Goal: Transaction & Acquisition: Purchase product/service

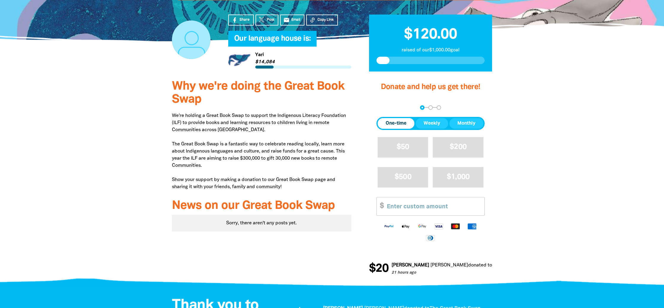
scroll to position [140, 0]
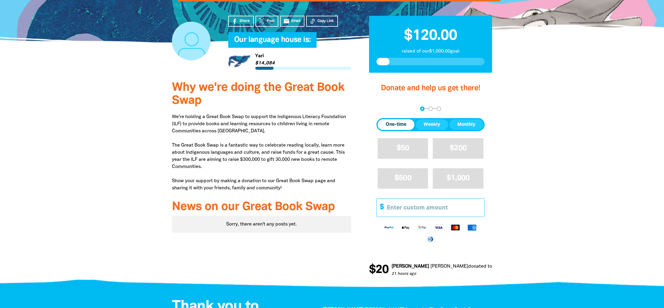
click at [393, 205] on input "Other Amount" at bounding box center [434, 207] width 102 height 18
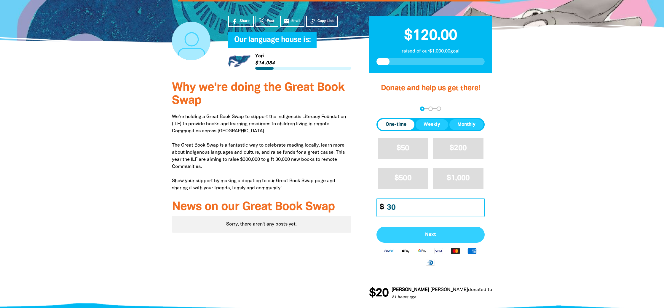
type input "30"
click at [416, 236] on span "Next" at bounding box center [430, 234] width 95 height 5
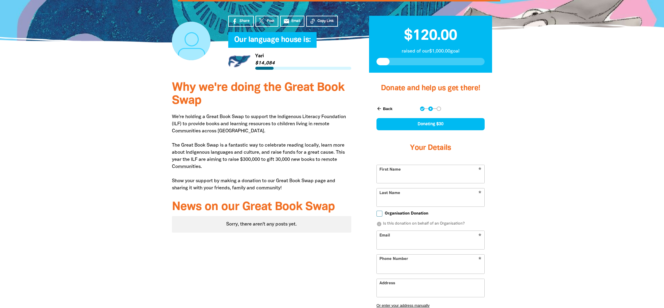
select select "AU"
click at [390, 181] on input "First Name" at bounding box center [431, 174] width 108 height 18
type input "[PERSON_NAME]"
type input "[PERSON_NAME][EMAIL_ADDRESS][DOMAIN_NAME]"
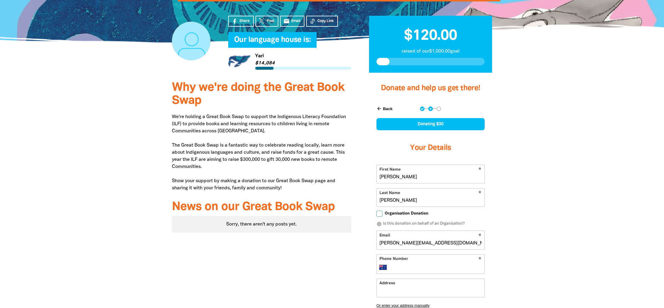
type input "[PHONE_NUMBER]"
type input "[STREET_ADDRESS]"
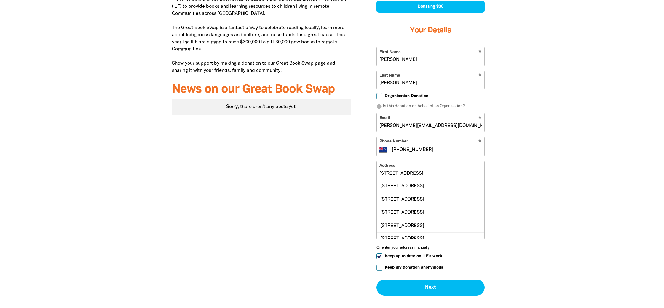
scroll to position [265, 0]
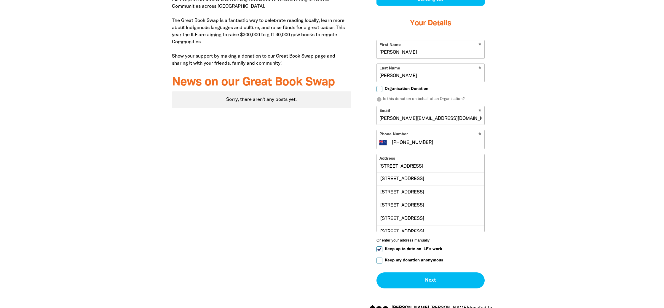
click at [330, 206] on div "Why we're doing the Great Book Swap We're holding a Great Book Swap to support …" at bounding box center [261, 139] width 197 height 376
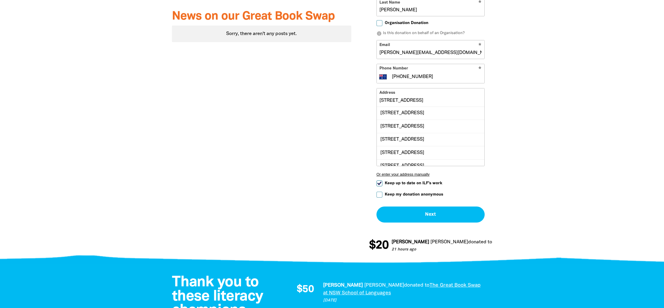
scroll to position [346, 0]
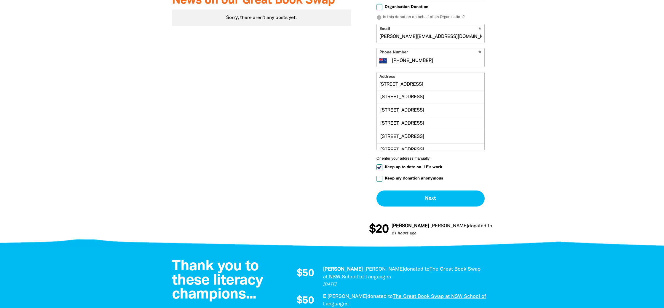
drag, startPoint x: 379, startPoint y: 166, endPoint x: 371, endPoint y: 171, distance: 9.8
click at [379, 166] on input "Keep up to date on ILF's work" at bounding box center [379, 167] width 6 height 6
checkbox input "false"
click at [425, 199] on button "Next chevron_right" at bounding box center [430, 198] width 108 height 16
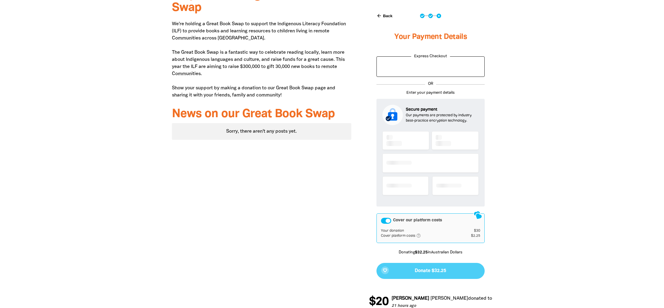
scroll to position [230, 0]
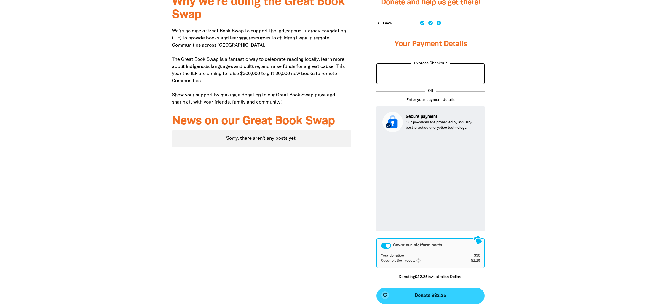
click at [429, 294] on span "Donate $32.25" at bounding box center [430, 295] width 31 height 5
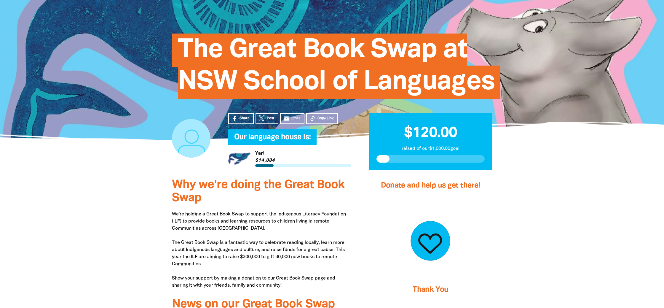
scroll to position [44, 0]
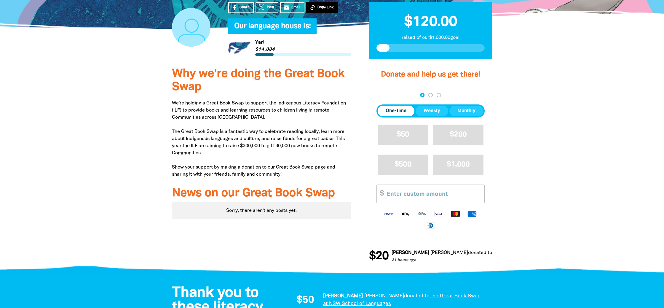
scroll to position [164, 0]
